Goal: Task Accomplishment & Management: Manage account settings

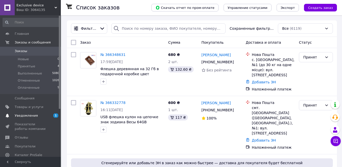
click at [26, 116] on span "Уведомления" at bounding box center [26, 115] width 23 height 5
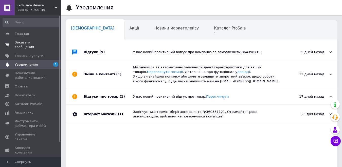
click at [35, 40] on link "Заказы и сообщения 0 0" at bounding box center [31, 44] width 62 height 13
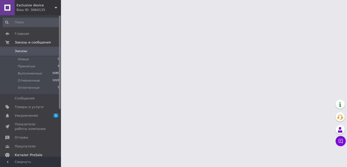
click at [33, 152] on span "Каталог ProSale" at bounding box center [28, 154] width 27 height 5
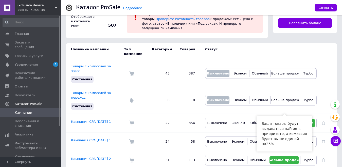
scroll to position [25, 0]
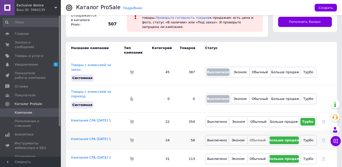
click at [262, 138] on span "Обычный" at bounding box center [258, 140] width 16 height 4
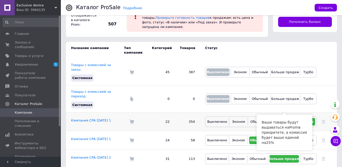
click at [285, 119] on span "Больше продаж" at bounding box center [284, 121] width 28 height 4
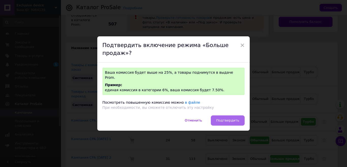
click at [231, 118] on span "Подтвердить" at bounding box center [227, 120] width 23 height 4
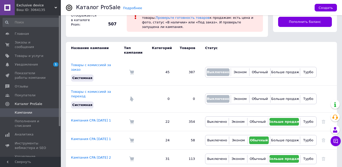
scroll to position [0, 0]
